Goal: Task Accomplishment & Management: Use online tool/utility

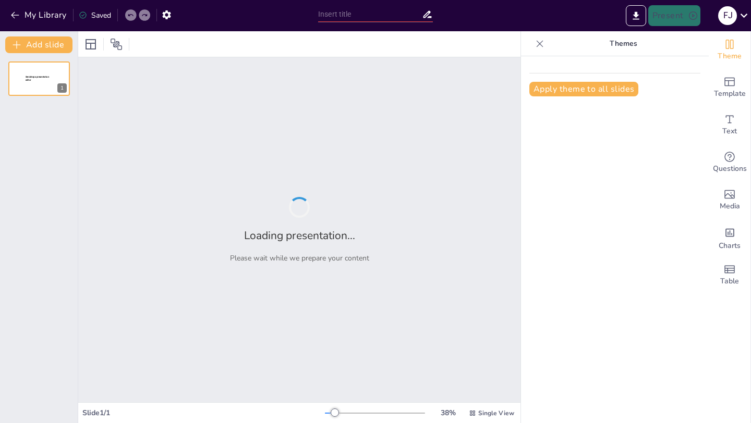
type input "Imported art in relgiion.pptx"
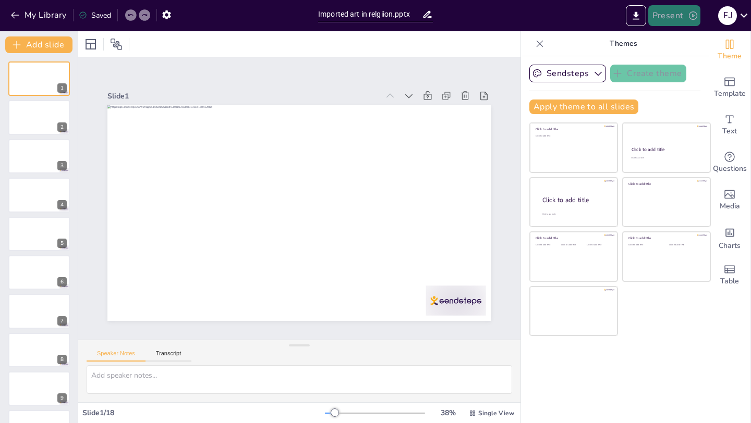
click at [669, 18] on button "Present" at bounding box center [674, 15] width 52 height 21
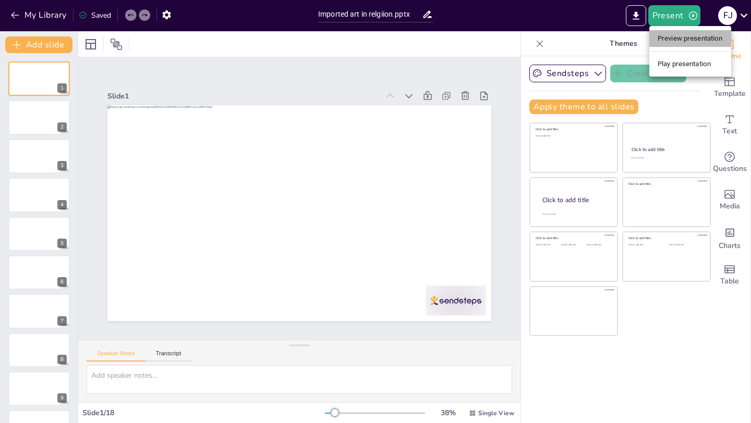
click at [666, 40] on li "Preview presentation" at bounding box center [690, 38] width 82 height 17
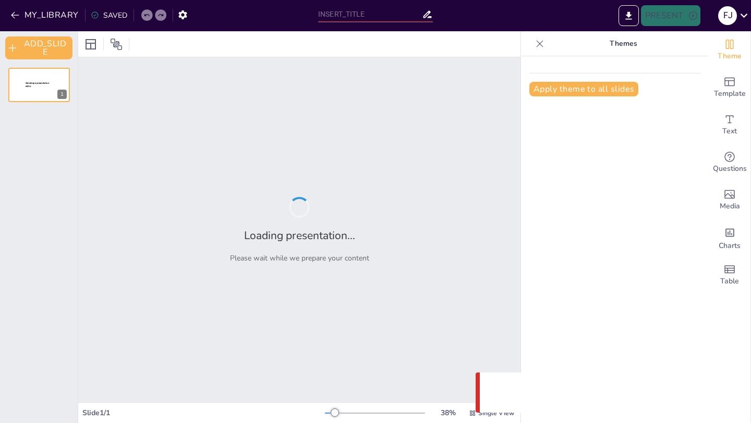
type input "Imported art in relgiion.pptx"
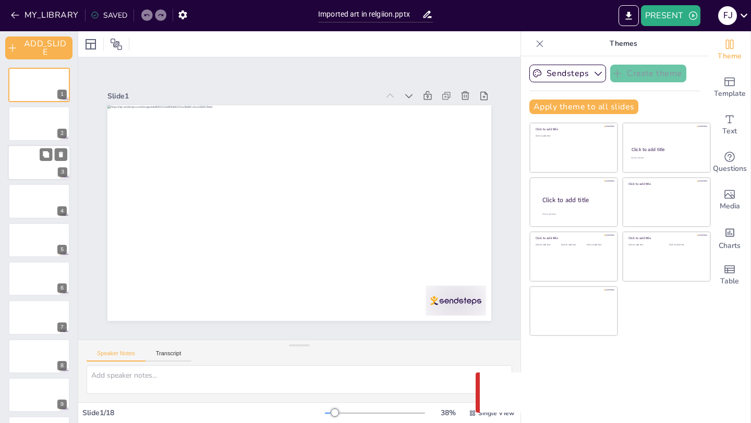
click at [17, 164] on div at bounding box center [39, 162] width 63 height 35
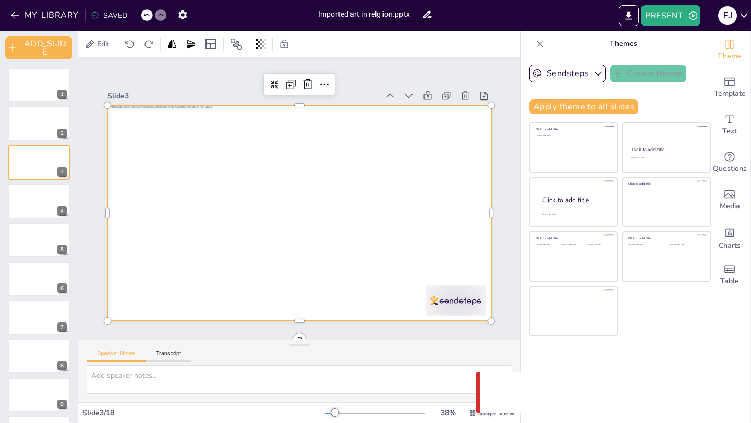
drag, startPoint x: 311, startPoint y: 192, endPoint x: 314, endPoint y: 199, distance: 6.8
click at [313, 198] on div at bounding box center [299, 213] width 384 height 216
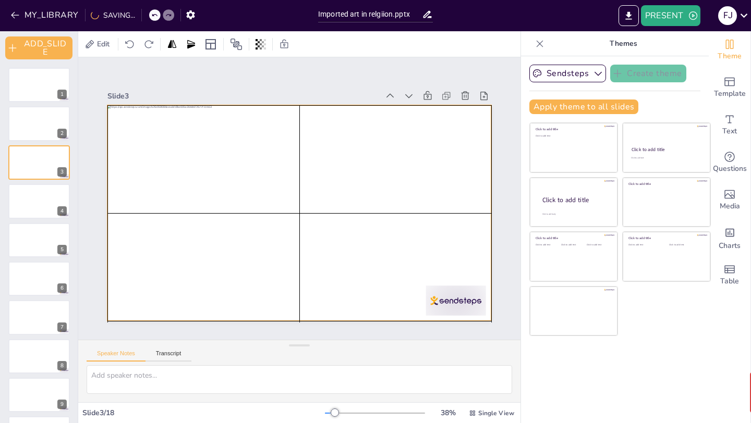
click at [313, 188] on div at bounding box center [286, 191] width 379 height 440
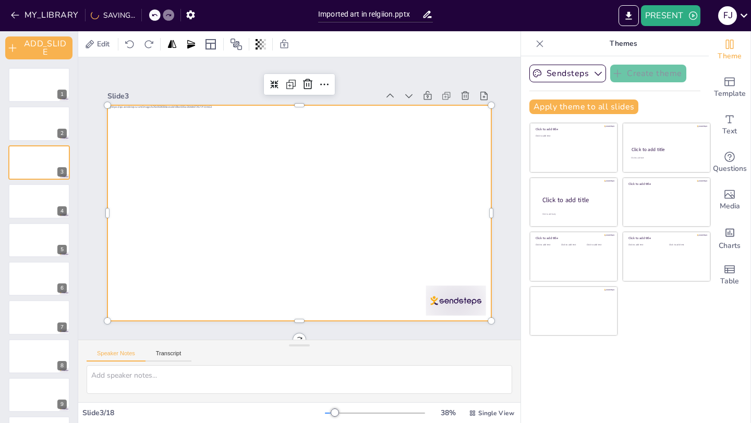
click at [343, 188] on div at bounding box center [292, 185] width 440 height 379
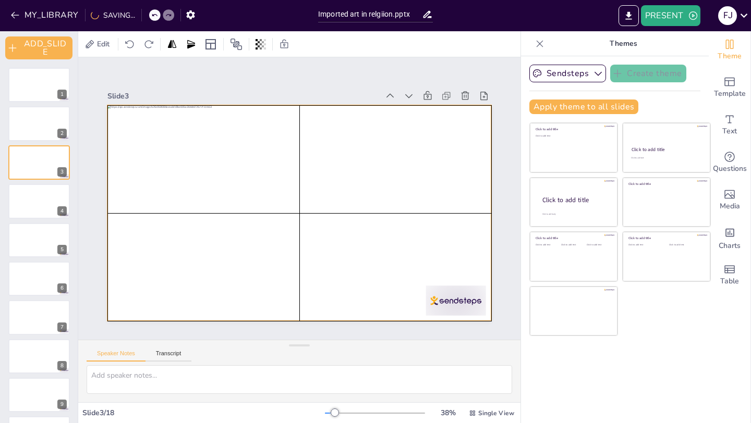
click at [264, 248] on div at bounding box center [296, 212] width 420 height 291
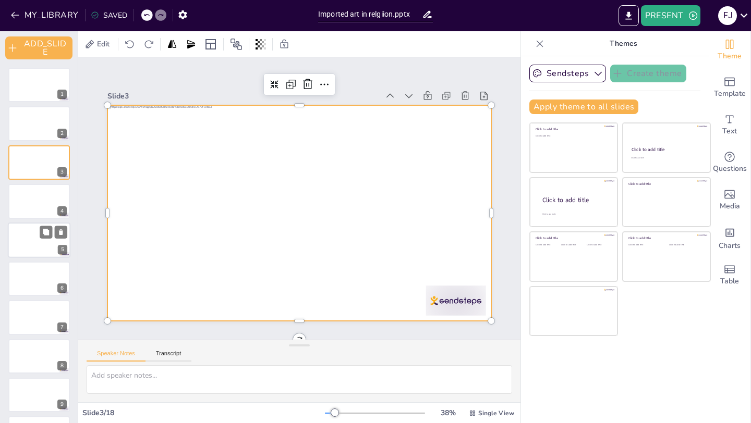
click at [40, 240] on div at bounding box center [39, 240] width 63 height 35
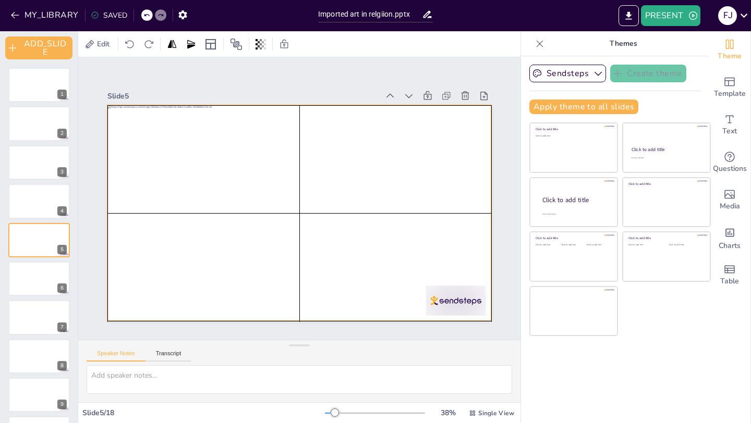
click at [346, 225] on div at bounding box center [288, 208] width 400 height 438
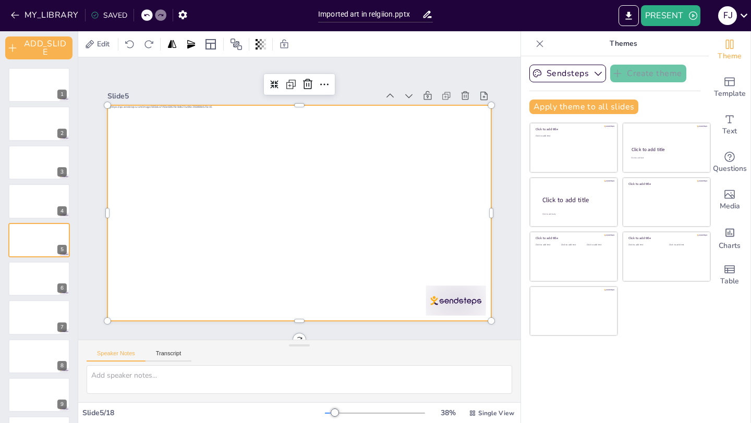
click at [322, 220] on div at bounding box center [291, 210] width 438 height 400
click at [322, 220] on div at bounding box center [286, 203] width 324 height 432
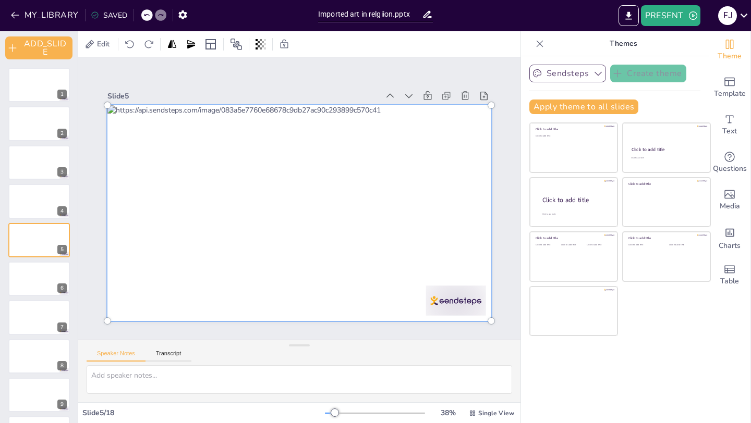
click at [566, 72] on button "Sendsteps" at bounding box center [567, 74] width 77 height 18
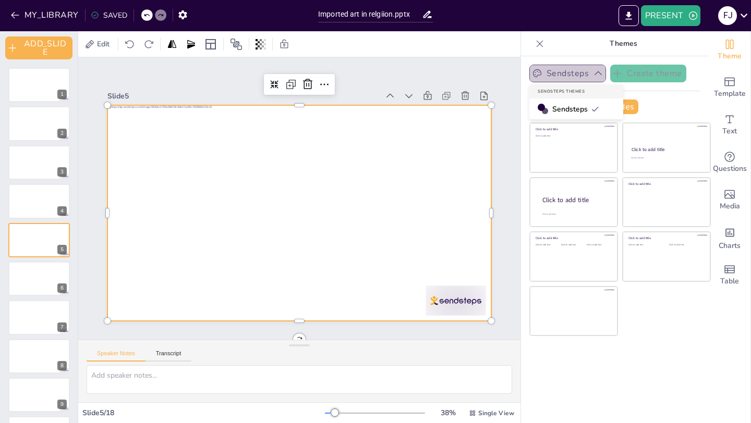
click at [566, 72] on button "Sendsteps" at bounding box center [567, 74] width 77 height 18
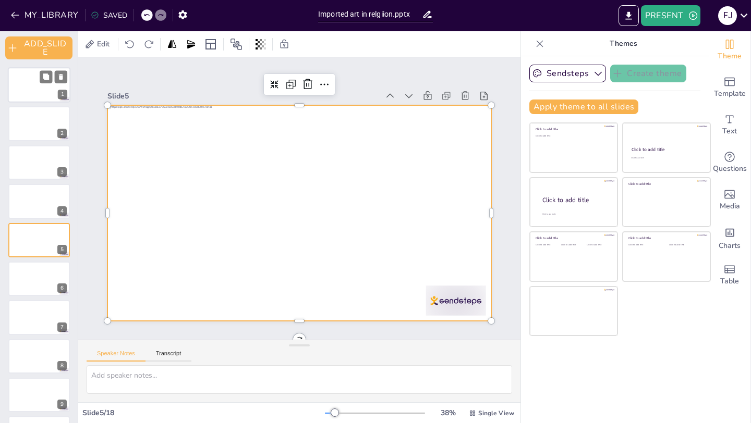
click at [27, 90] on div at bounding box center [39, 84] width 63 height 35
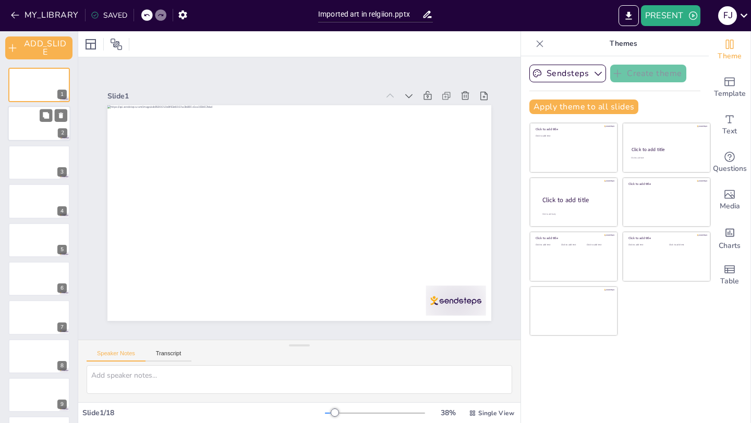
click at [44, 139] on div at bounding box center [39, 123] width 63 height 35
